Goal: Transaction & Acquisition: Purchase product/service

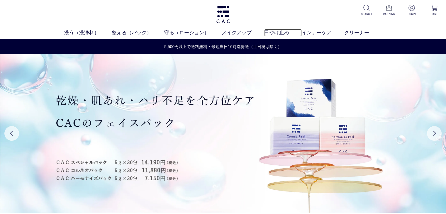
click at [277, 33] on link "日やけ止め" at bounding box center [283, 33] width 38 height 8
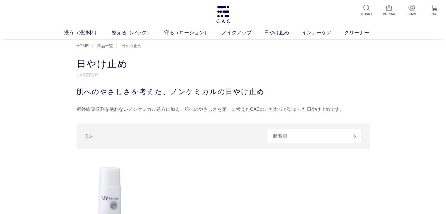
click at [361, 92] on div "肌へのやさしさを考えた、ノンケミカルの日やけ止め" at bounding box center [222, 91] width 293 height 11
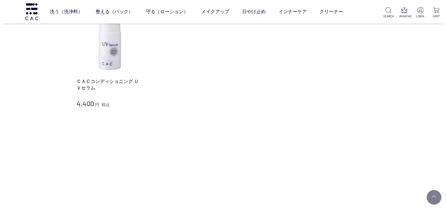
scroll to position [129, 0]
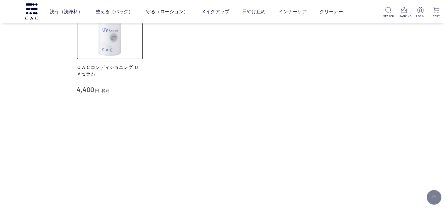
click at [106, 52] on img at bounding box center [109, 26] width 67 height 67
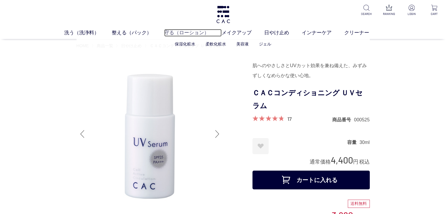
click at [174, 35] on link "守る（ローション）" at bounding box center [192, 33] width 57 height 8
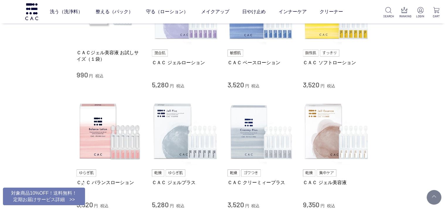
scroll to position [176, 0]
